Goal: Communication & Community: Answer question/provide support

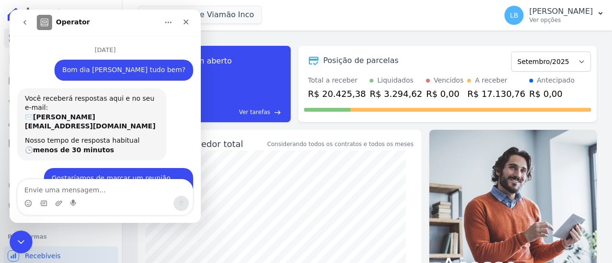
scroll to position [530, 0]
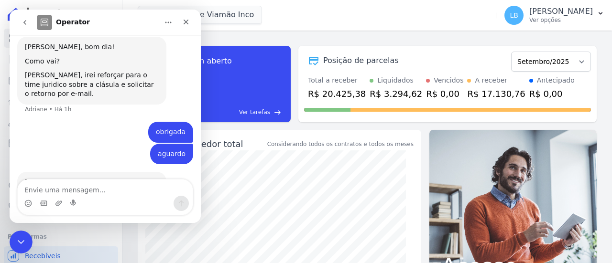
click at [90, 192] on div "Acabei de reforçar o pedido do retorno para você. ; )" at bounding box center [92, 201] width 134 height 19
click at [184, 22] on icon "Fechar" at bounding box center [186, 22] width 8 height 8
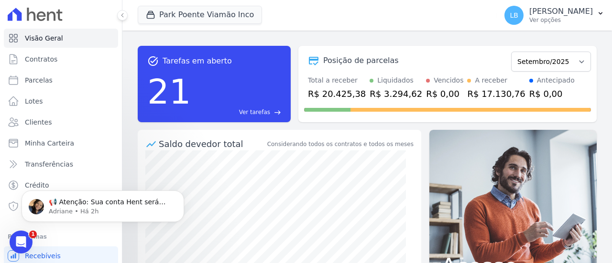
scroll to position [521, 0]
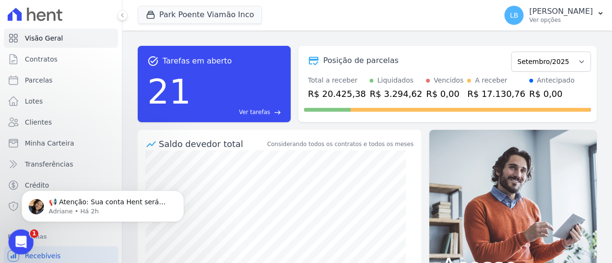
click at [16, 250] on div "Abertura do Messenger da Intercom" at bounding box center [20, 241] width 32 height 32
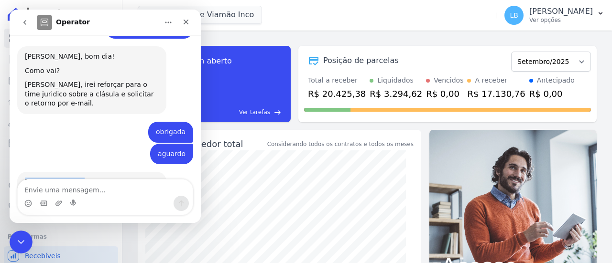
drag, startPoint x: 26, startPoint y: 121, endPoint x: 72, endPoint y: 152, distance: 55.4
click at [72, 178] on div "[PERSON_NAME]. Acabei de reforçar o pedido do retorno para você. ; )" at bounding box center [92, 194] width 134 height 33
click at [66, 172] on div "[PERSON_NAME]. Acabei de reforçar o pedido do retorno para você. ; ) [PERSON_NA…" at bounding box center [91, 194] width 149 height 44
drag, startPoint x: 59, startPoint y: 158, endPoint x: 34, endPoint y: 123, distance: 43.2
click at [36, 172] on div "[PERSON_NAME]. Acabei de reforçar o pedido do retorno para você. ; ) [PERSON_NA…" at bounding box center [91, 194] width 149 height 44
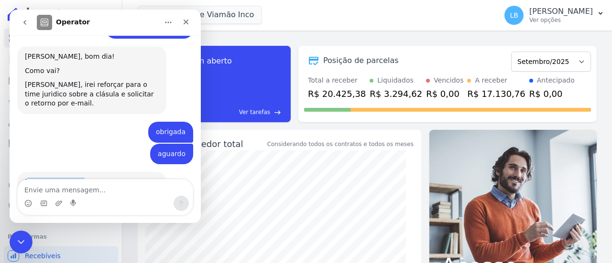
drag, startPoint x: 29, startPoint y: 124, endPoint x: 60, endPoint y: 149, distance: 40.4
click at [60, 178] on div "[PERSON_NAME]. Acabei de reforçar o pedido do retorno para você. ; )" at bounding box center [92, 194] width 134 height 33
click at [108, 192] on div "Acabei de reforçar o pedido do retorno para você. ; )" at bounding box center [92, 201] width 134 height 19
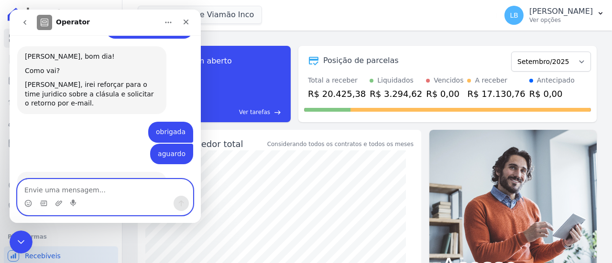
click at [128, 183] on textarea "Envie uma mensagem..." at bounding box center [105, 188] width 175 height 16
type textarea "obrigada"
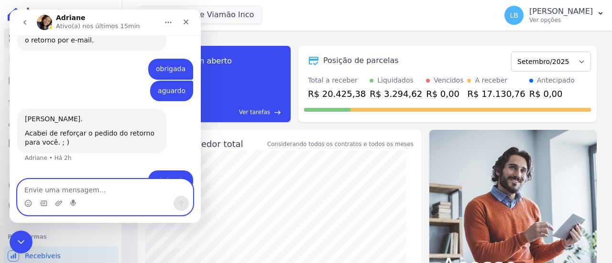
scroll to position [597, 0]
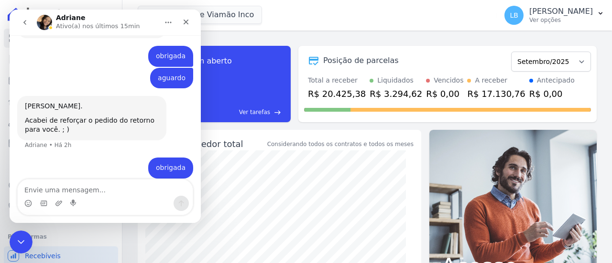
drag, startPoint x: 79, startPoint y: 135, endPoint x: 125, endPoint y: 144, distance: 46.3
click at [125, 192] on div "[PERSON_NAME], vi que a [PERSON_NAME] respondeu o e-mail. Qualquer dúvida, cont…" at bounding box center [92, 210] width 134 height 37
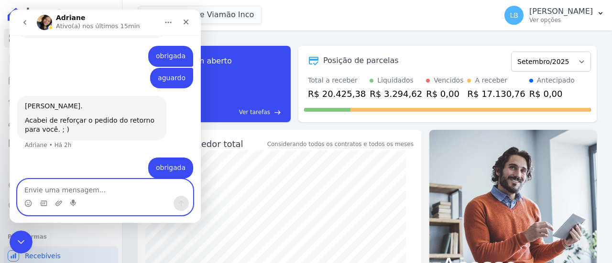
click at [129, 186] on textarea "Envie uma mensagem..." at bounding box center [105, 188] width 175 height 16
type textarea "o"
type textarea "recebi!! [GEOGRAPHIC_DATA]"
